Goal: Information Seeking & Learning: Learn about a topic

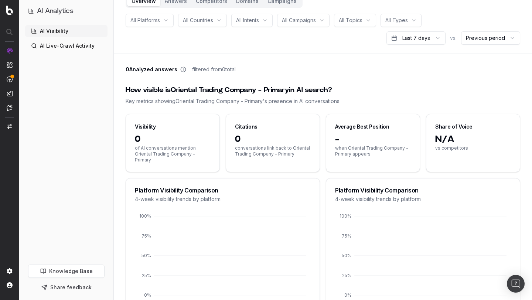
scroll to position [42, 0]
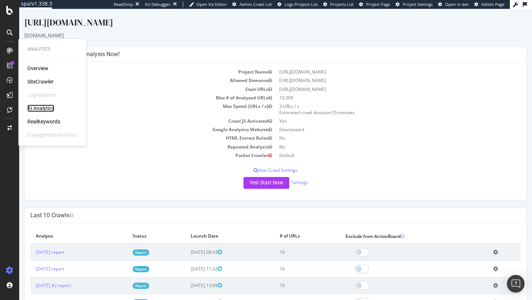
click at [45, 108] on div "AI Analytics" at bounding box center [40, 108] width 27 height 7
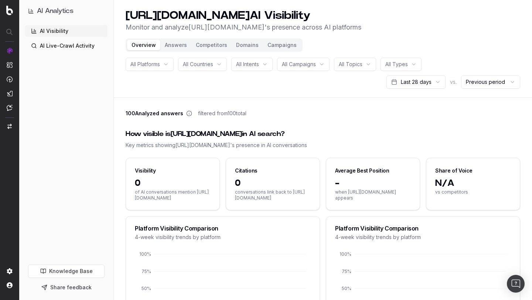
click at [172, 45] on button "Answers" at bounding box center [175, 45] width 31 height 10
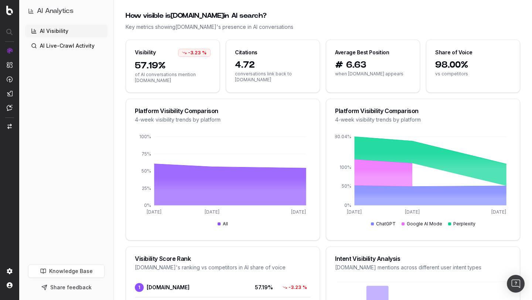
scroll to position [179, 0]
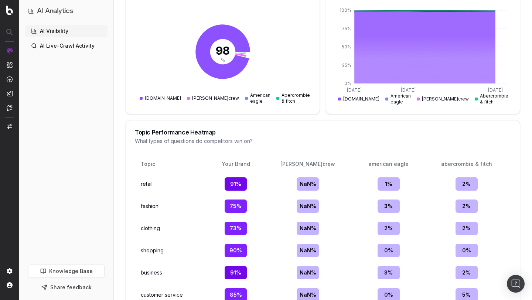
scroll to position [884, 0]
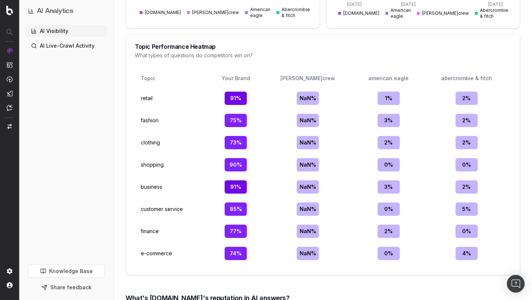
click at [312, 101] on div "NaN %" at bounding box center [308, 98] width 22 height 13
click at [321, 109] on table "Topic Your Brand [PERSON_NAME]crew american eagle abercrombie & fitch retail 91…" at bounding box center [323, 167] width 376 height 198
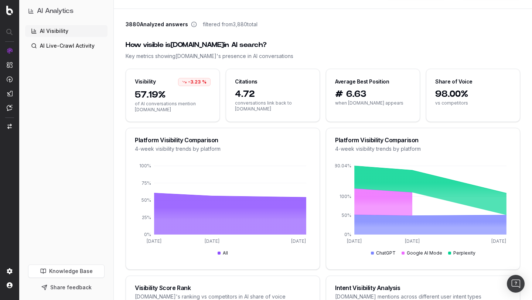
scroll to position [0, 0]
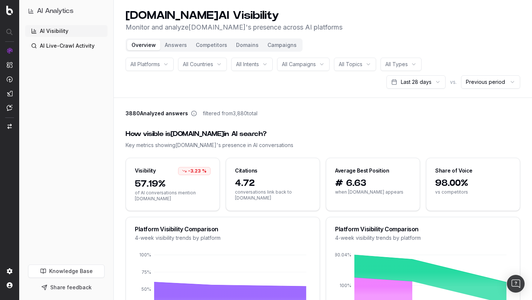
click at [210, 47] on button "Competitors" at bounding box center [211, 45] width 40 height 10
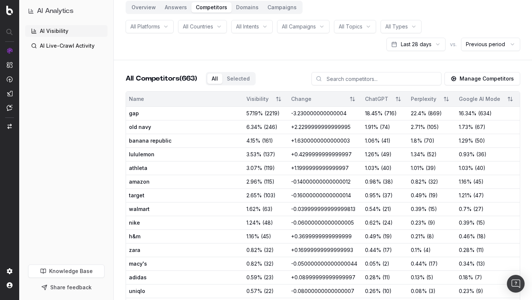
scroll to position [42, 0]
